Goal: Task Accomplishment & Management: Use online tool/utility

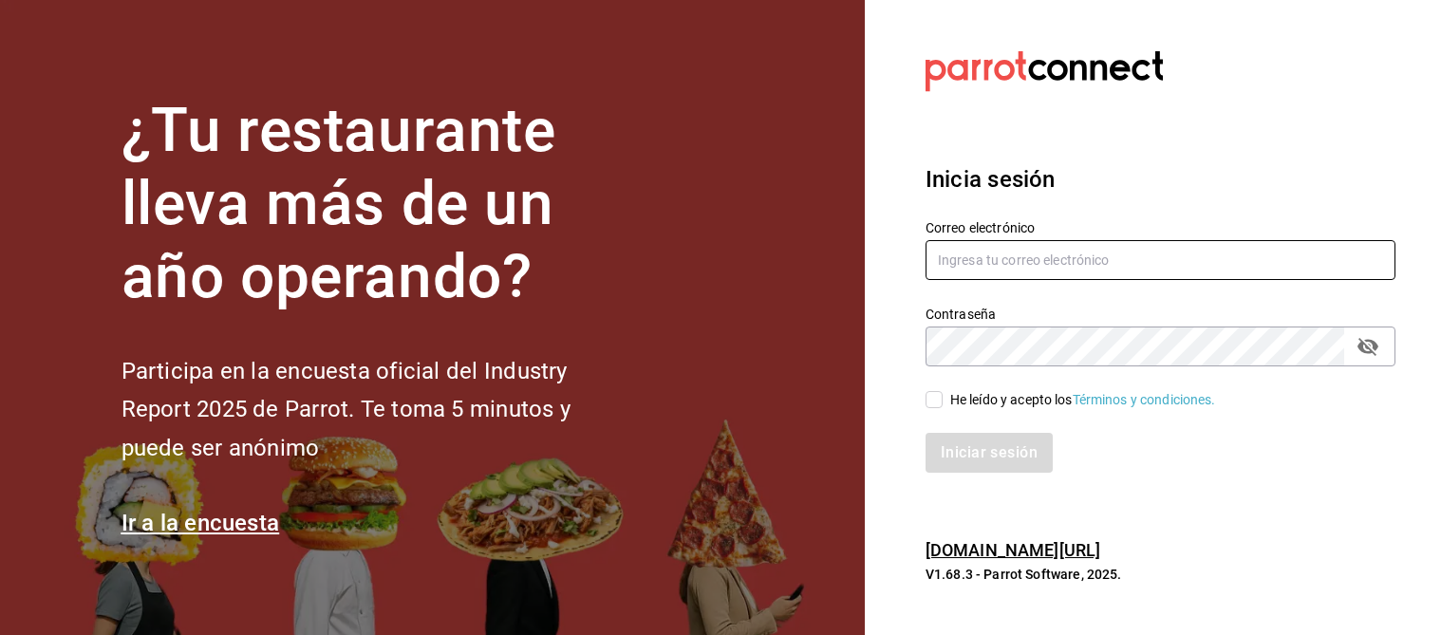
click at [1055, 258] on input "text" at bounding box center [1161, 260] width 470 height 40
type input "emcardenast@gmail.com"
click at [943, 405] on span "He leído y acepto los Términos y condiciones." at bounding box center [1079, 400] width 273 height 20
click at [942, 405] on input "He leído y acepto los Términos y condiciones." at bounding box center [934, 399] width 17 height 17
checkbox input "true"
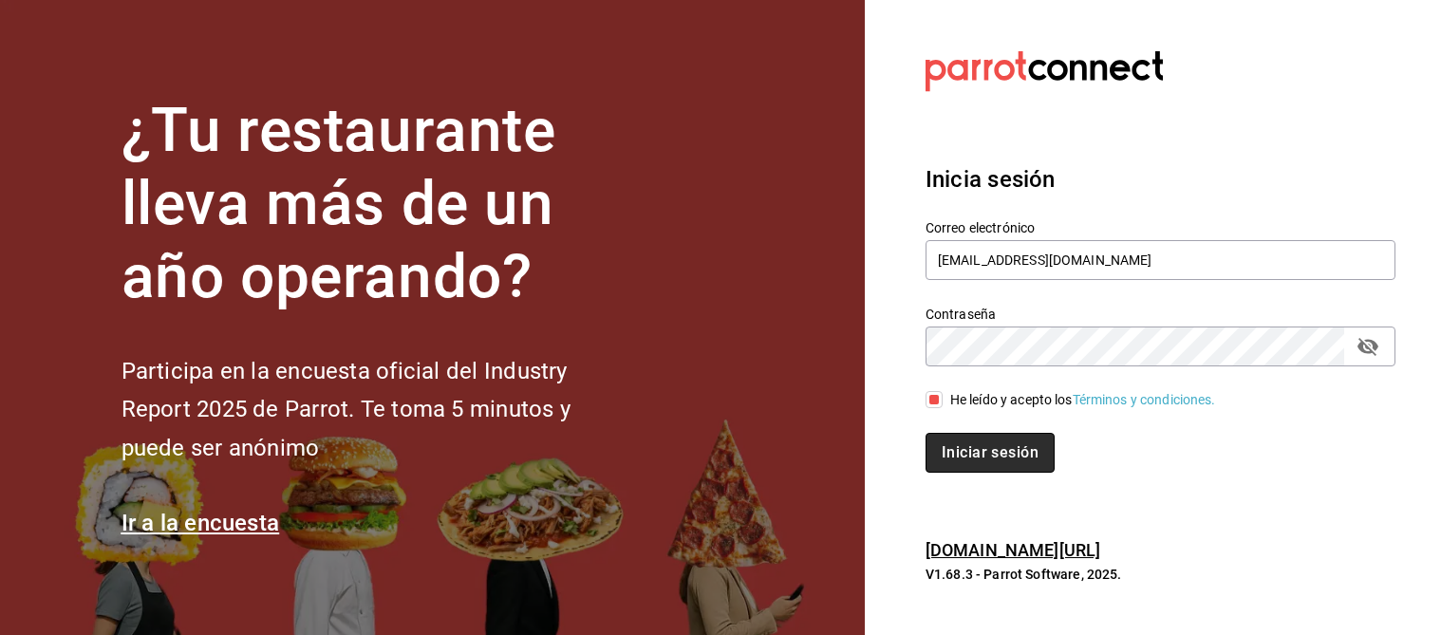
click at [1007, 462] on button "Iniciar sesión" at bounding box center [990, 453] width 129 height 40
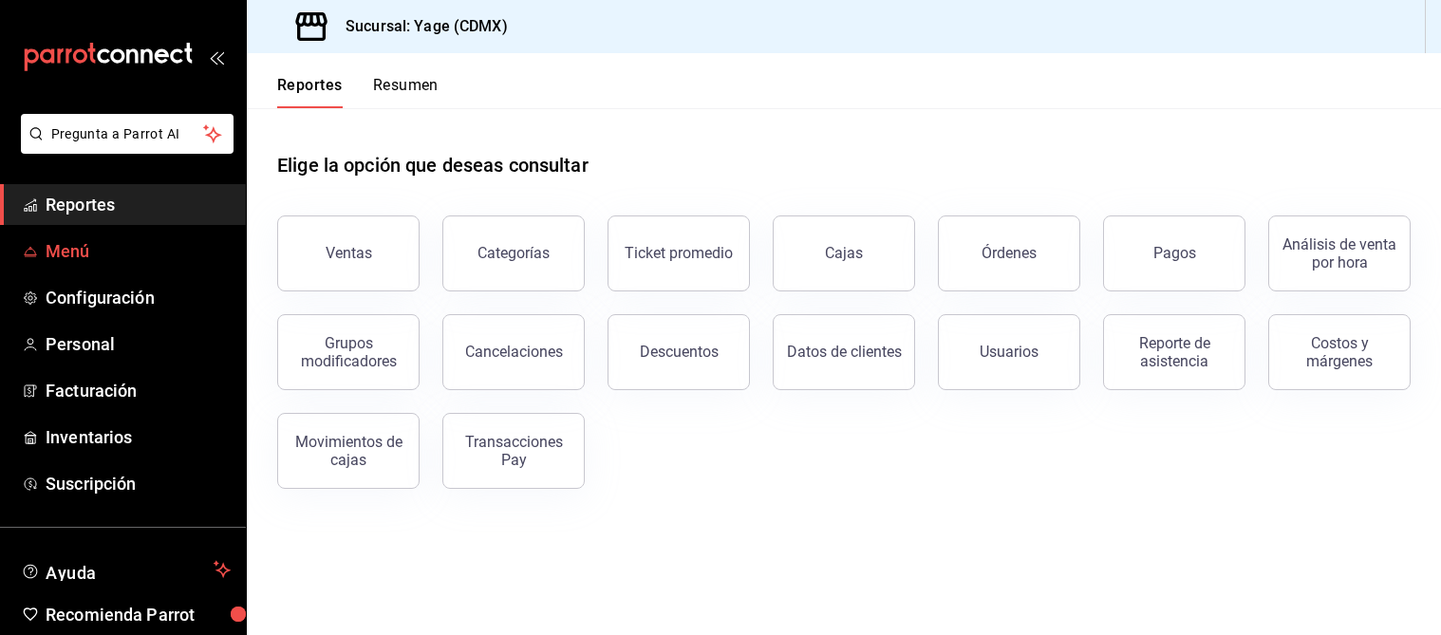
click at [154, 238] on span "Menú" at bounding box center [138, 251] width 185 height 26
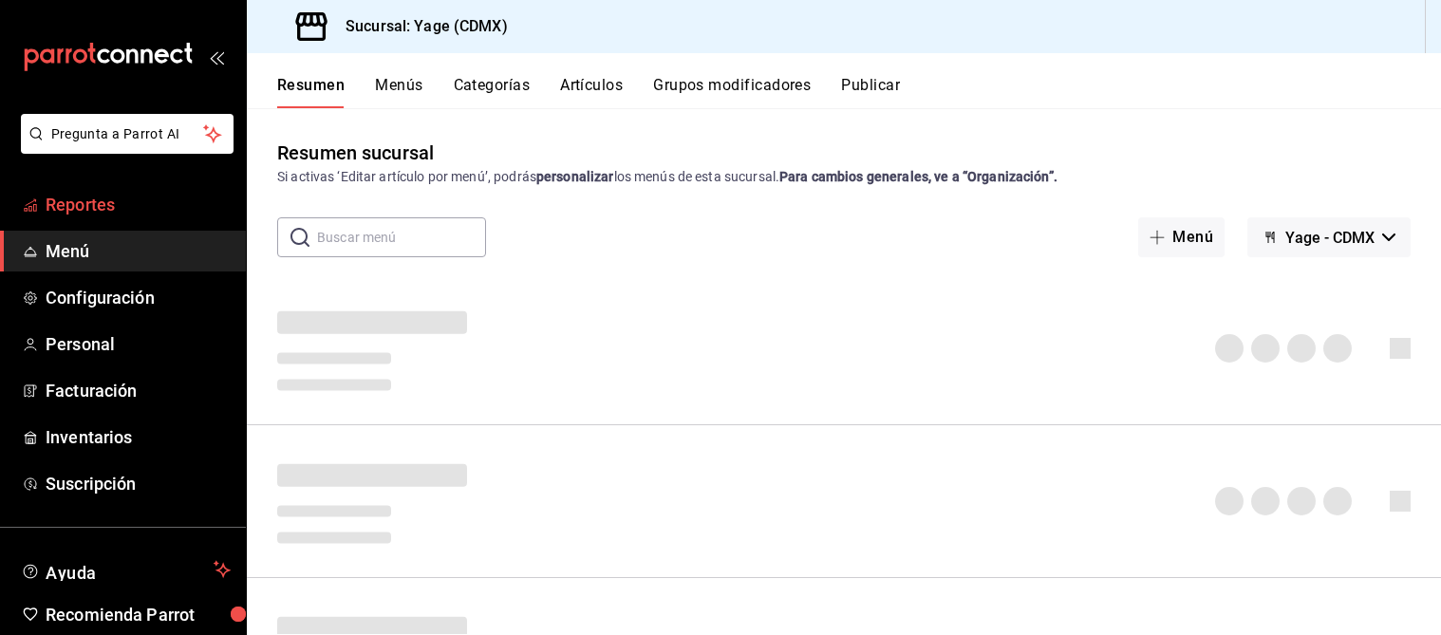
click at [136, 215] on span "Reportes" at bounding box center [138, 205] width 185 height 26
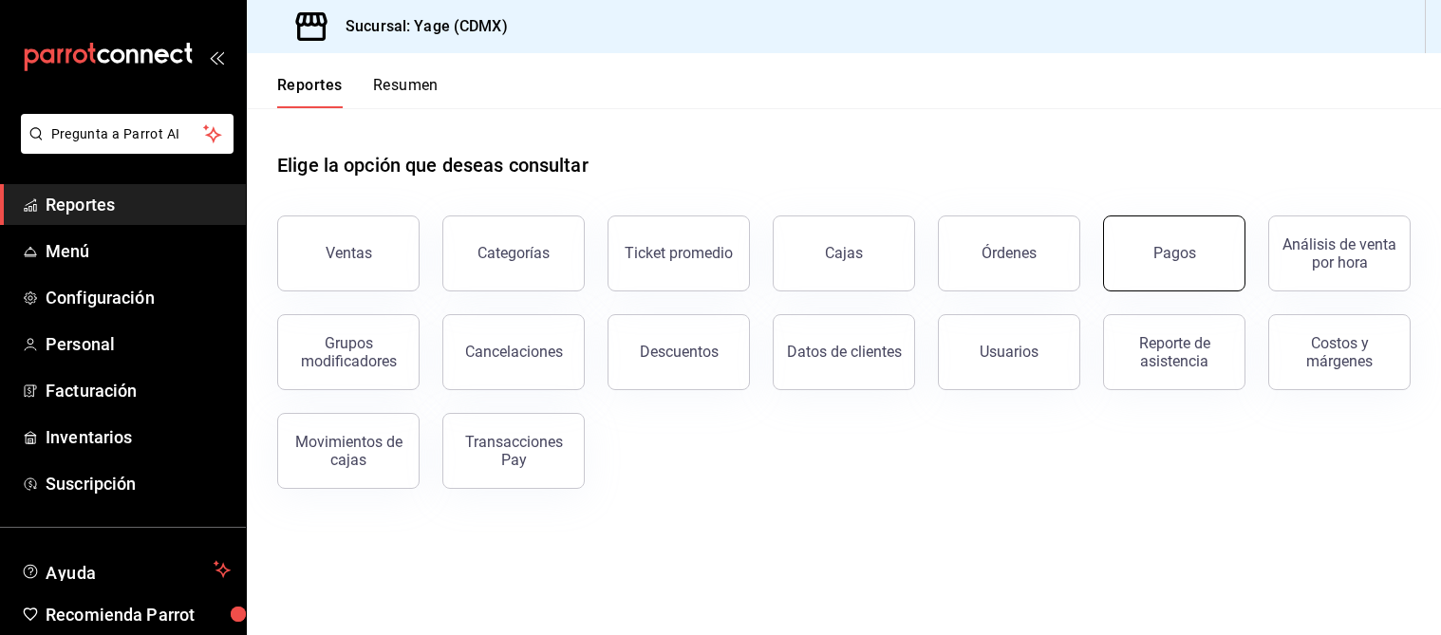
click at [1150, 254] on button "Pagos" at bounding box center [1174, 254] width 142 height 76
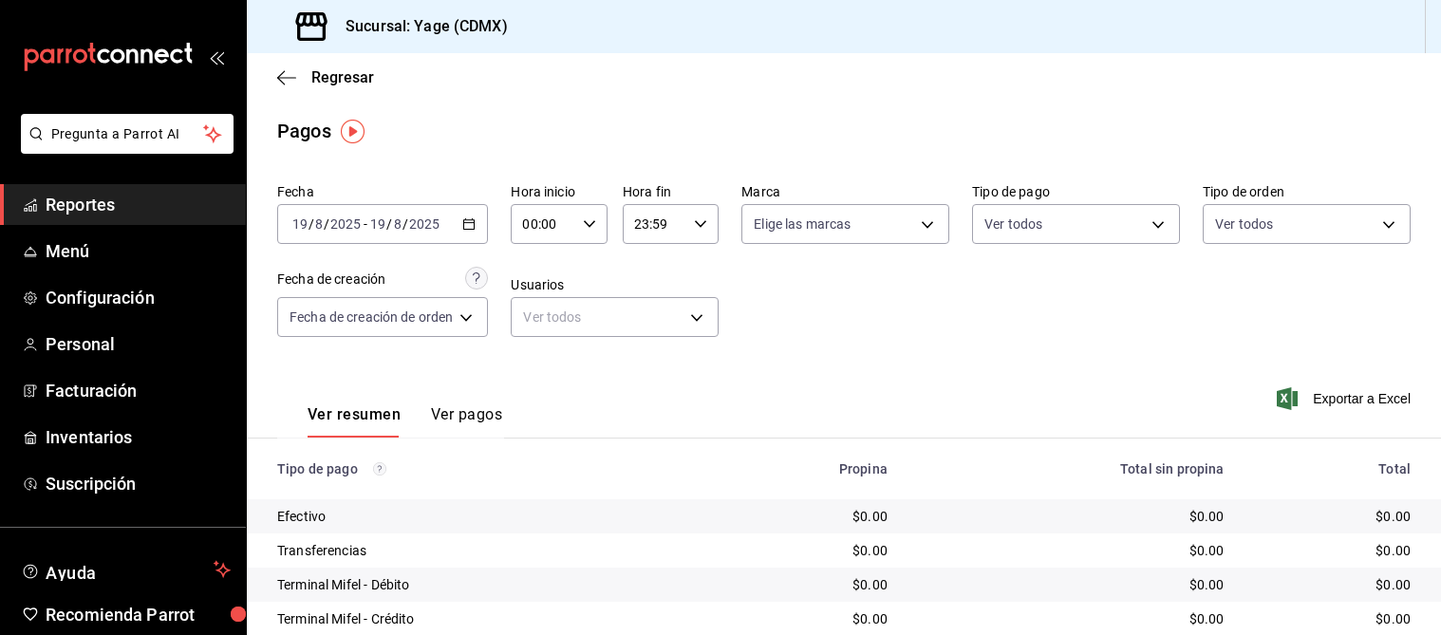
click at [466, 222] on \(Stroke\) "button" at bounding box center [469, 222] width 10 height 1
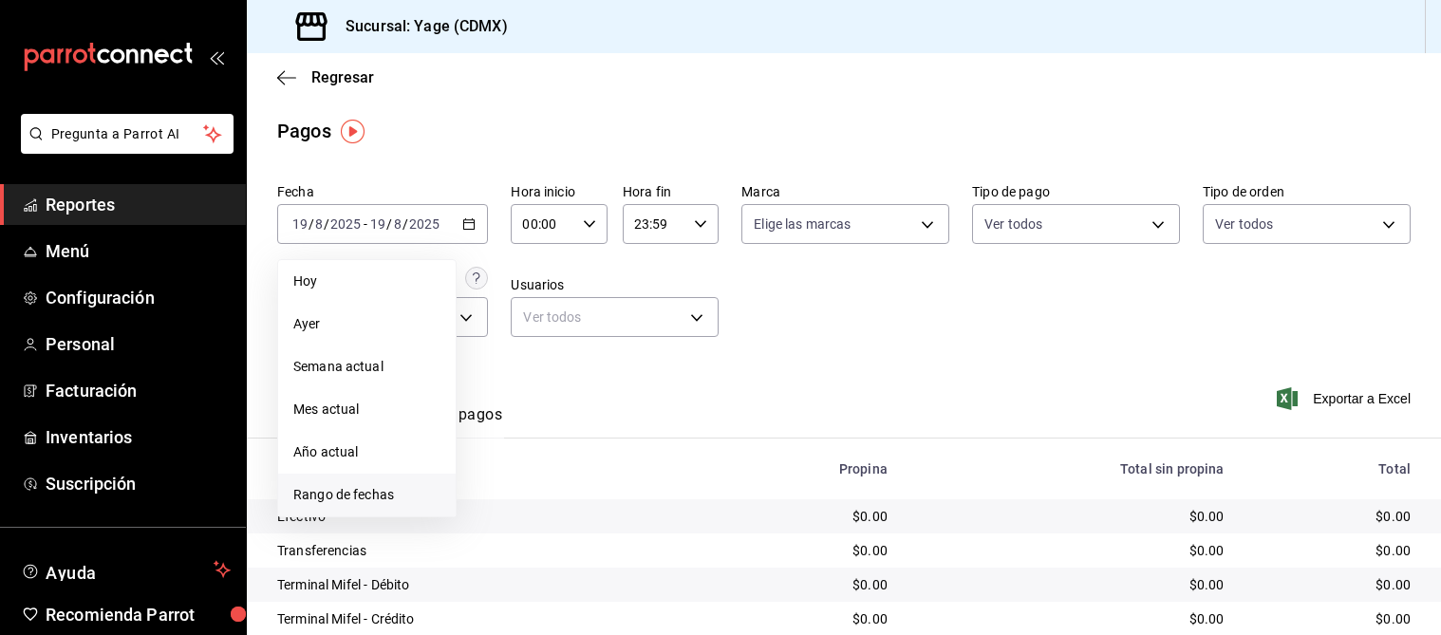
click at [408, 488] on span "Rango de fechas" at bounding box center [366, 495] width 147 height 20
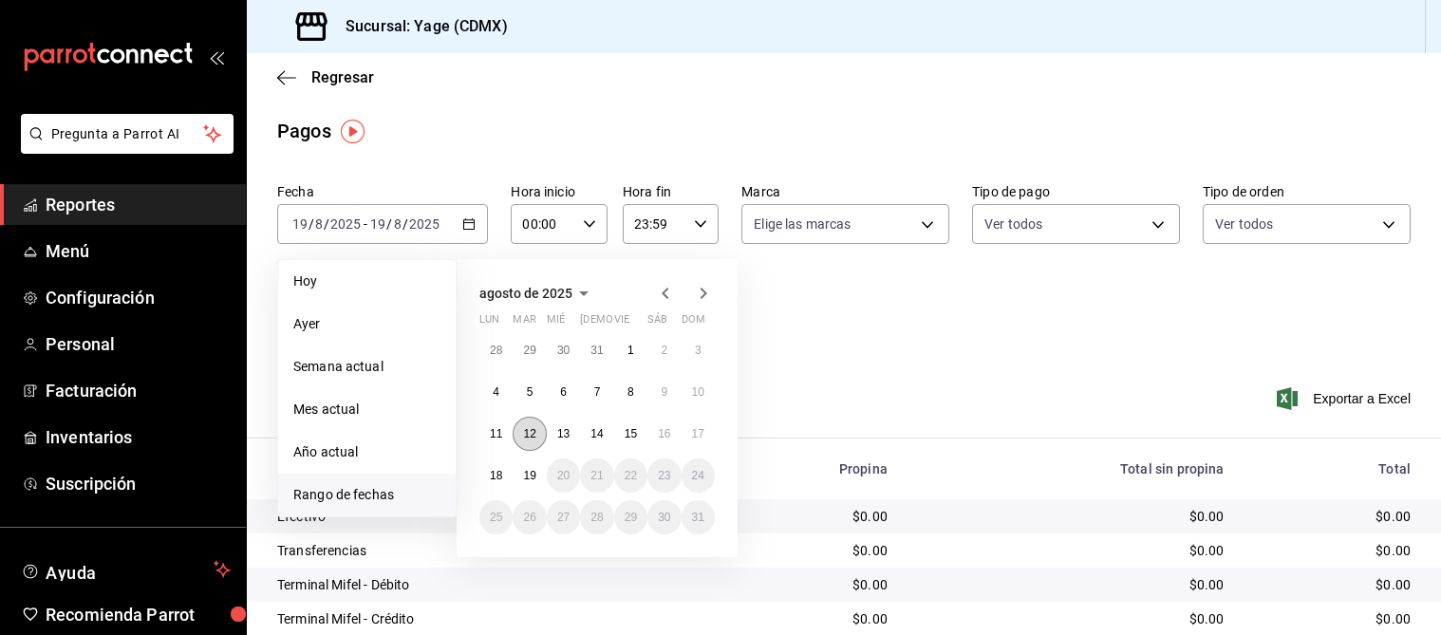
click at [535, 442] on button "12" at bounding box center [529, 434] width 33 height 34
click at [494, 476] on abbr "18" at bounding box center [496, 475] width 12 height 13
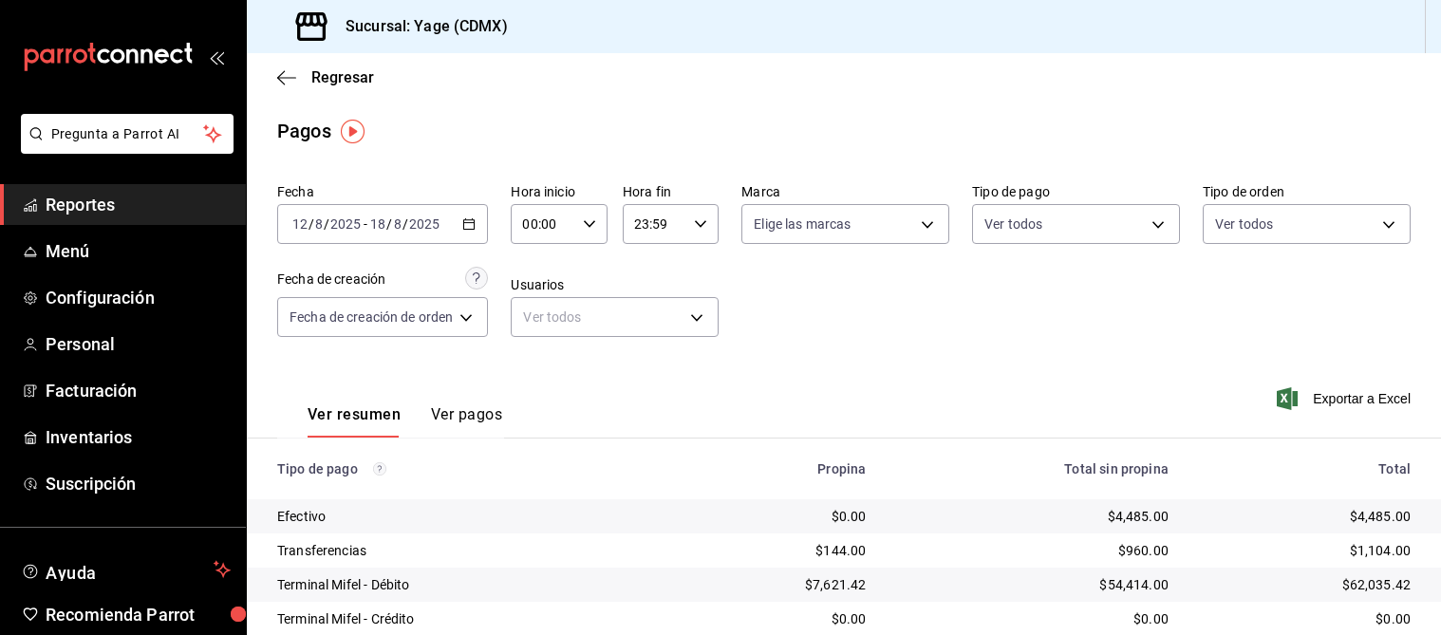
scroll to position [202, 0]
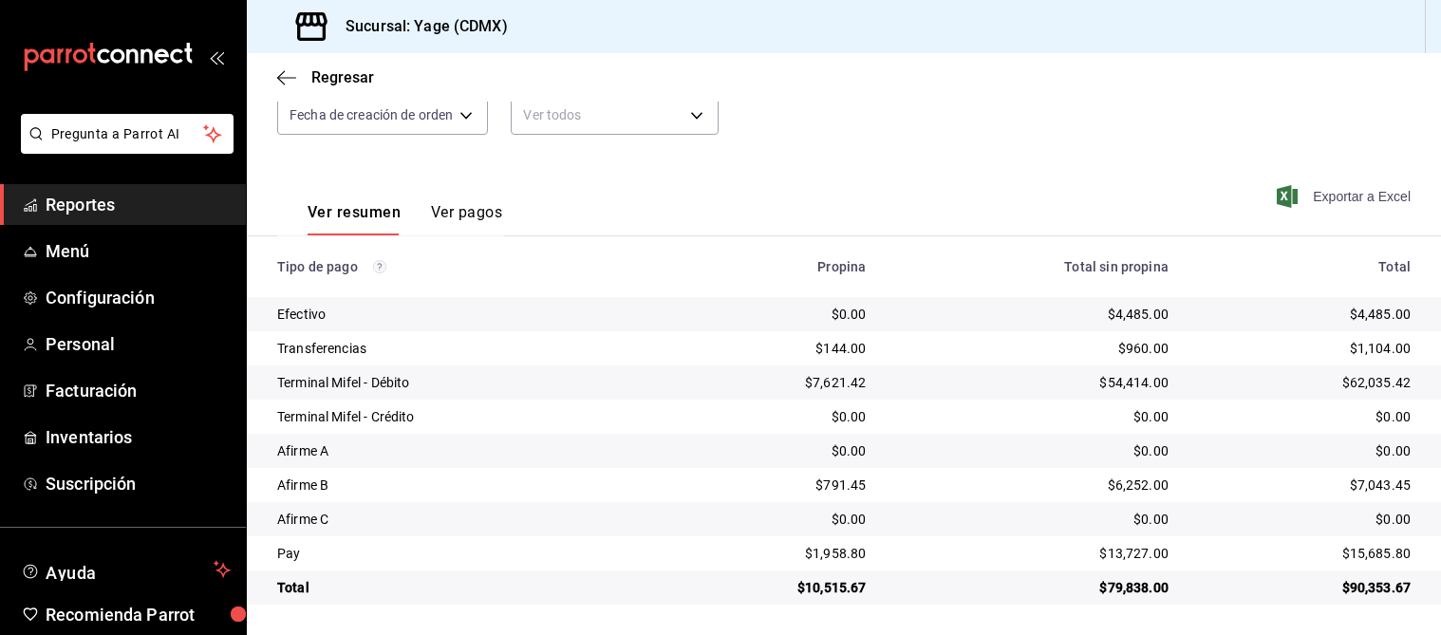
click at [1342, 197] on span "Exportar a Excel" at bounding box center [1346, 196] width 130 height 23
